Goal: Task Accomplishment & Management: Use online tool/utility

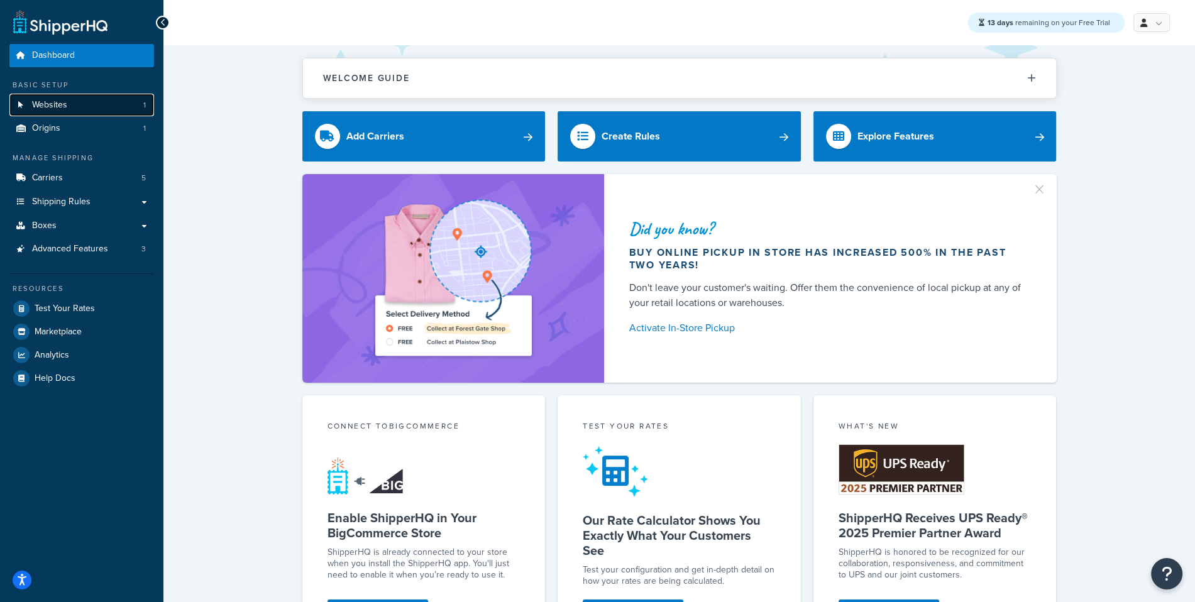
click at [101, 96] on link "Websites 1" at bounding box center [81, 105] width 145 height 23
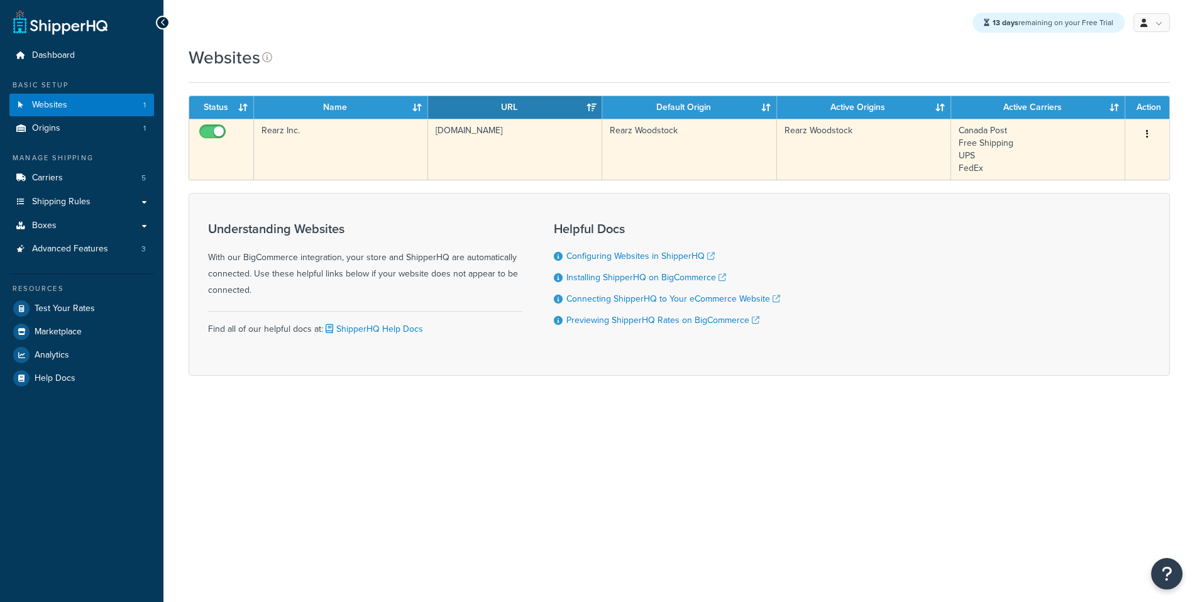
click at [520, 167] on td "www.rearz.ca" at bounding box center [515, 149] width 174 height 61
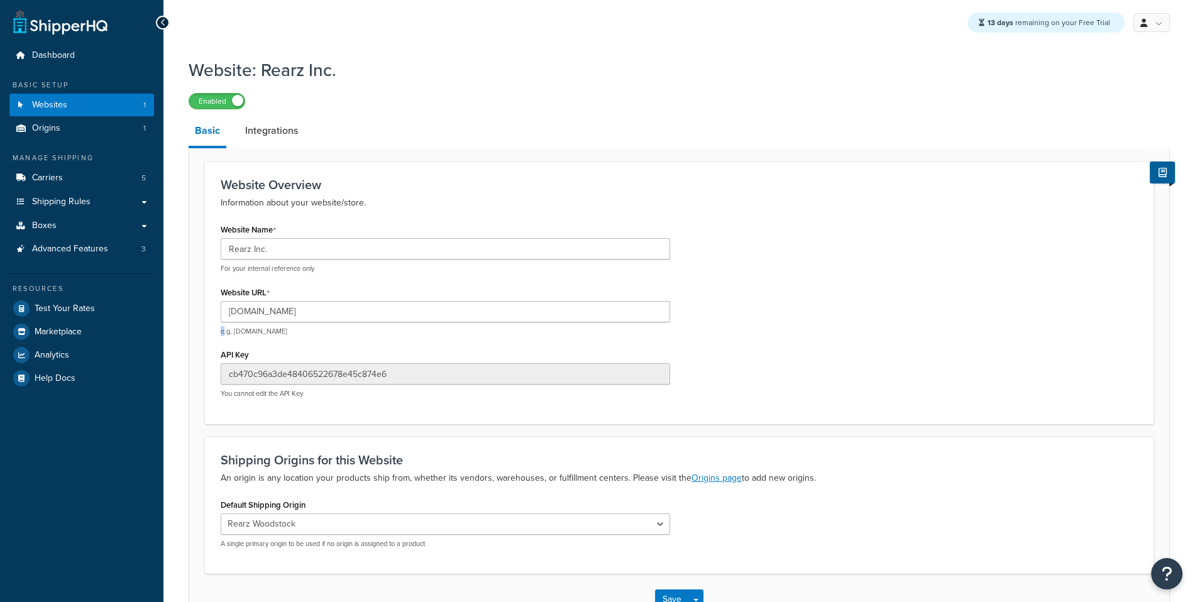
click at [432, 324] on div "[DOMAIN_NAME] e.g. [DOMAIN_NAME]" at bounding box center [445, 318] width 449 height 35
click at [428, 314] on input "[DOMAIN_NAME]" at bounding box center [445, 311] width 449 height 21
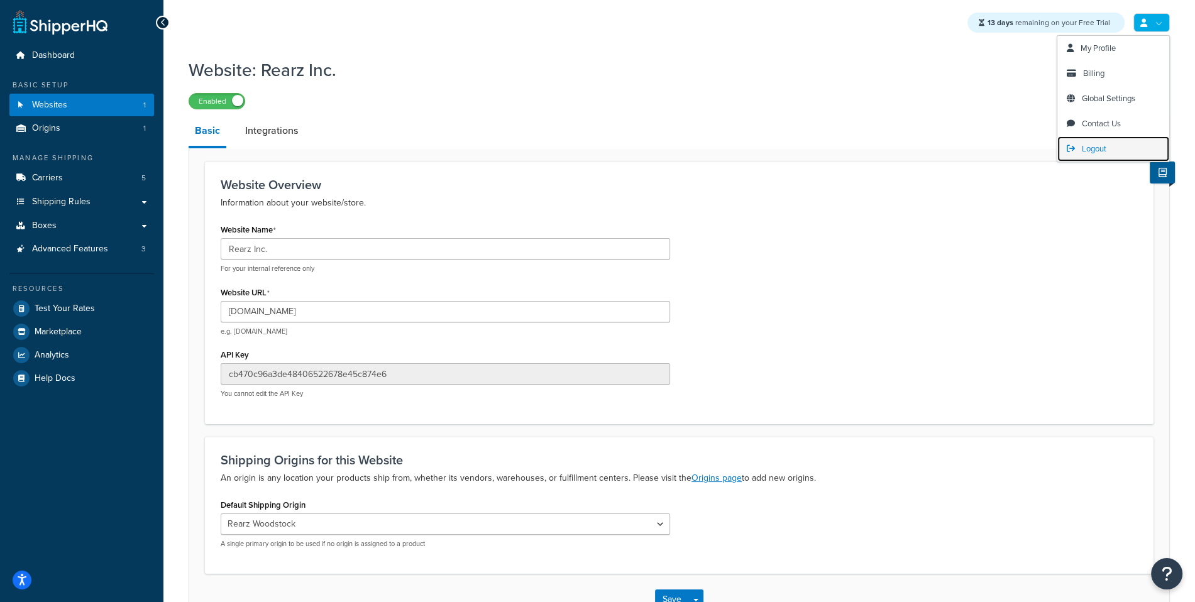
click at [1110, 155] on link "Logout" at bounding box center [1113, 148] width 112 height 25
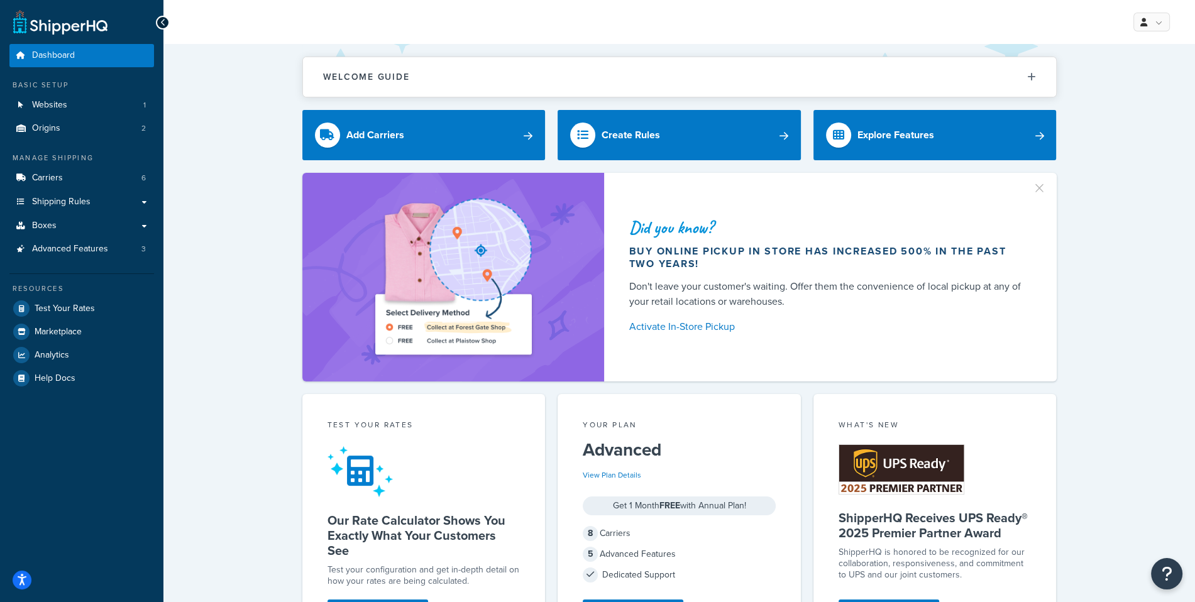
click at [681, 46] on div "Welcome Guide ShipperHQ: An Overview Carrier Setup Shipping Rules Overview Comm…" at bounding box center [679, 70] width 754 height 53
click at [950, 81] on button "Welcome Guide" at bounding box center [679, 77] width 753 height 40
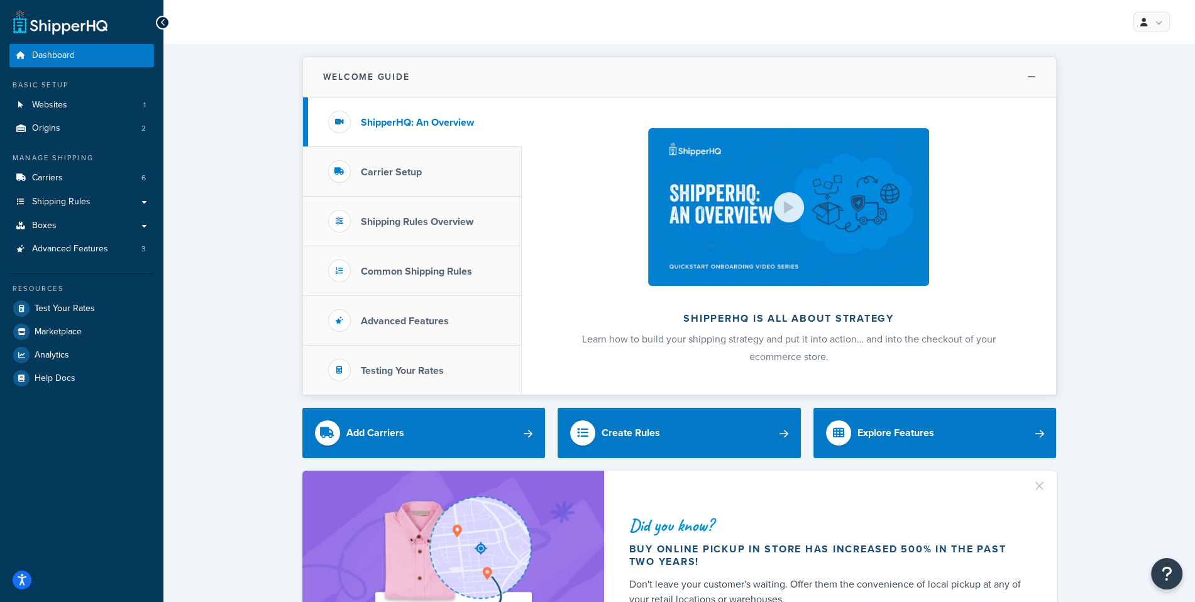
click at [917, 75] on button "Welcome Guide" at bounding box center [679, 77] width 753 height 40
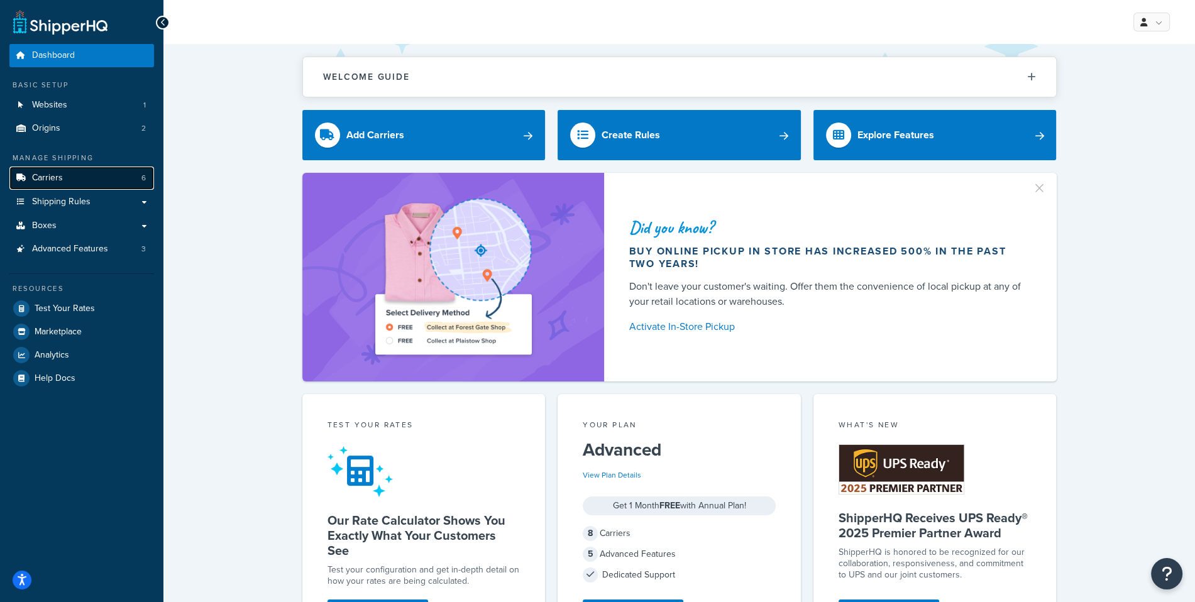
click at [101, 185] on link "Carriers 6" at bounding box center [81, 178] width 145 height 23
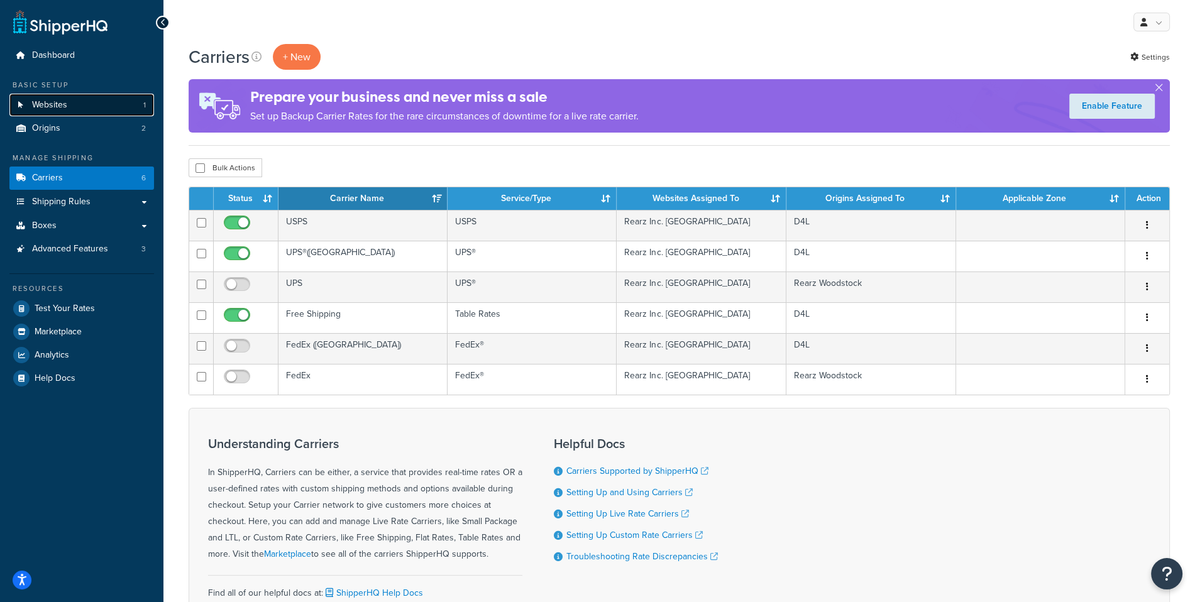
click at [97, 98] on link "Websites 1" at bounding box center [81, 105] width 145 height 23
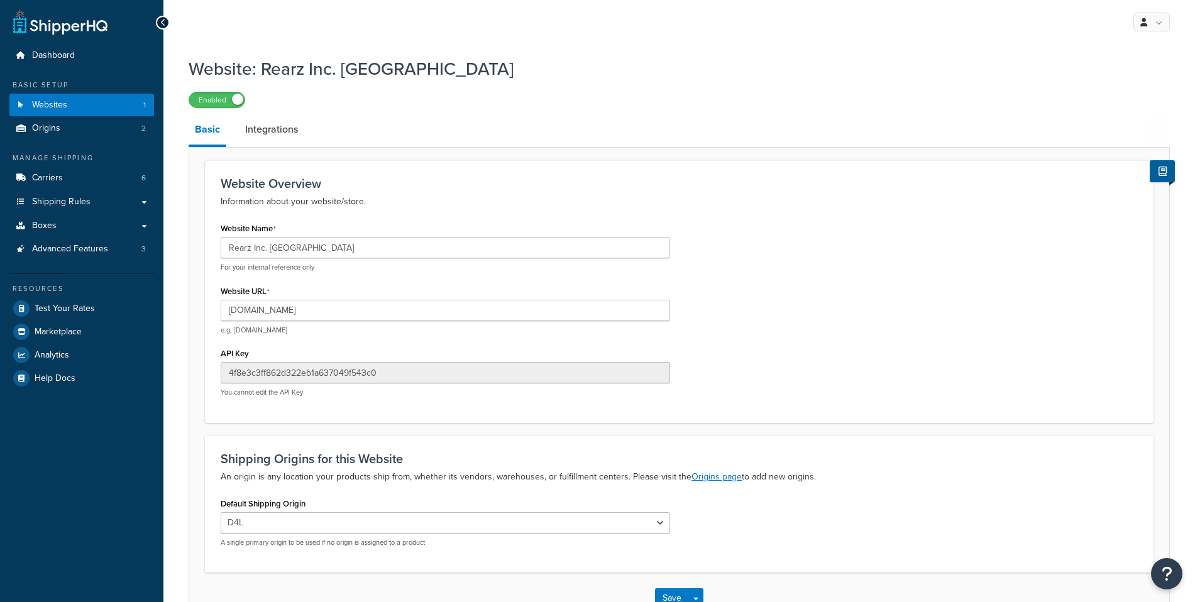
select select "168182"
click at [123, 259] on link "Advanced Features 3" at bounding box center [81, 249] width 145 height 23
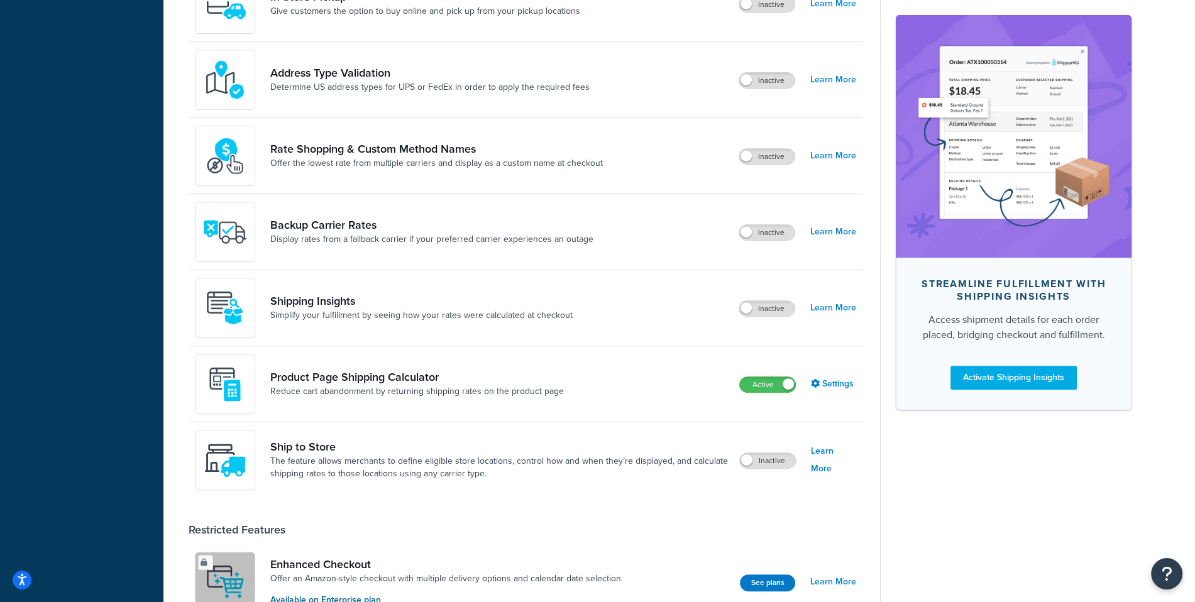
scroll to position [622, 0]
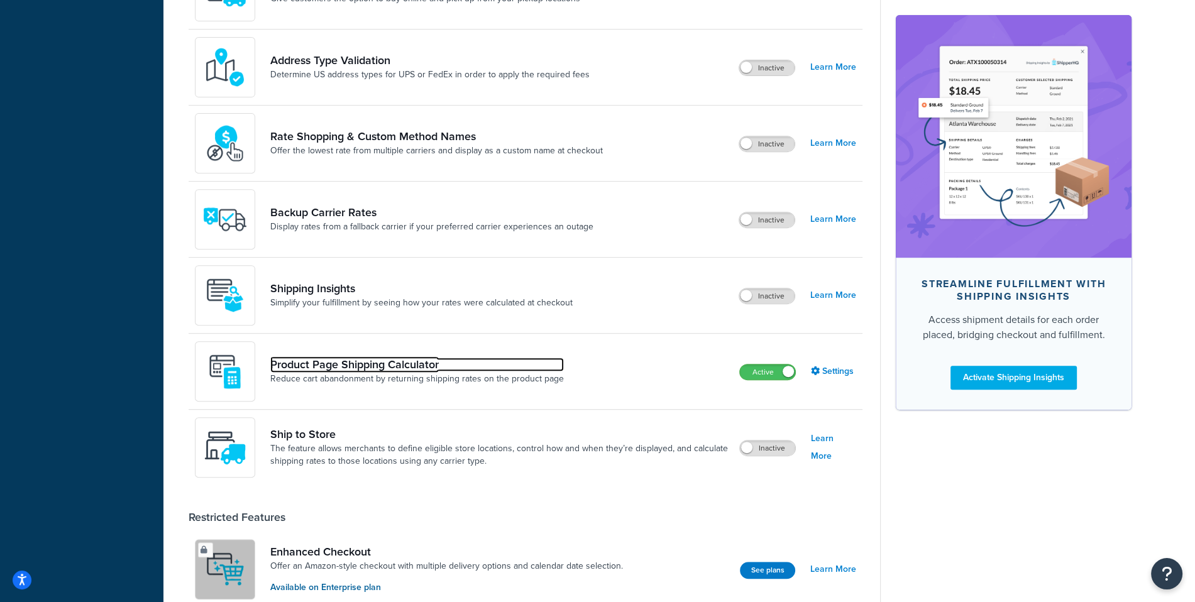
click at [447, 364] on link "Product Page Shipping Calculator" at bounding box center [416, 365] width 293 height 14
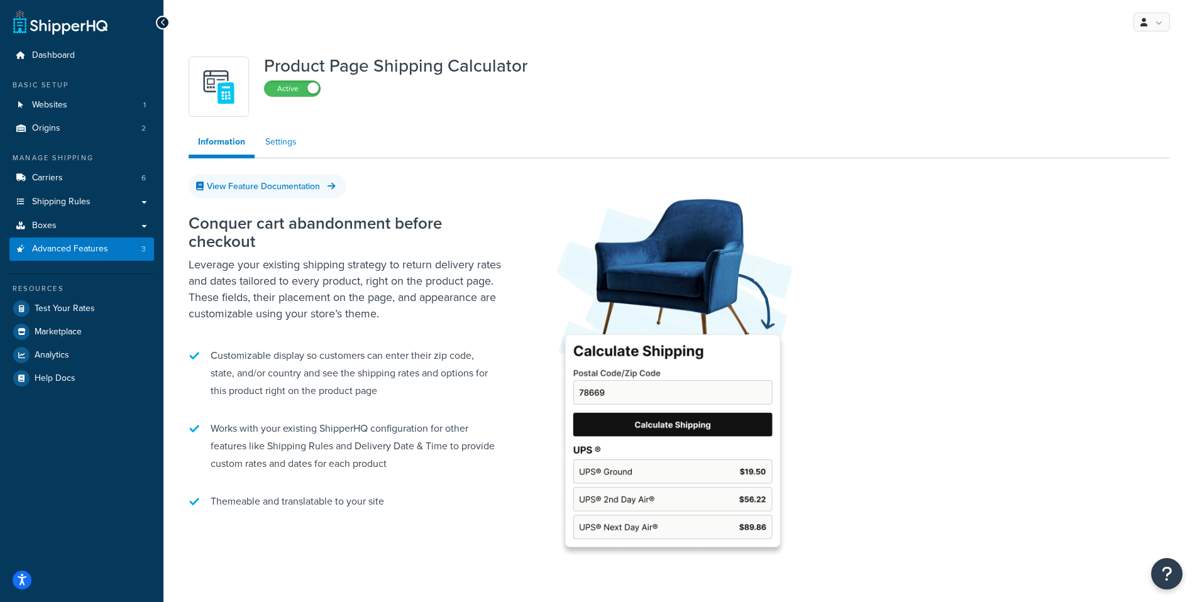
click at [295, 149] on link "Settings" at bounding box center [281, 141] width 50 height 25
select select "US"
select select "false"
select select "31"
